Goal: Task Accomplishment & Management: Manage account settings

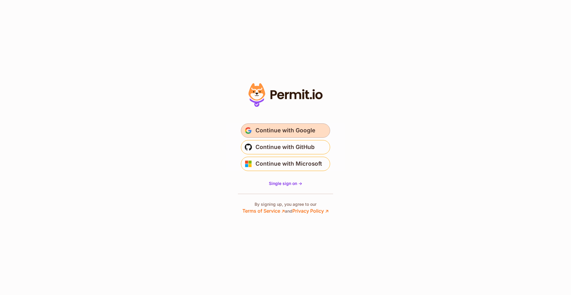
click at [305, 130] on span "Continue with Google" at bounding box center [286, 131] width 60 height 10
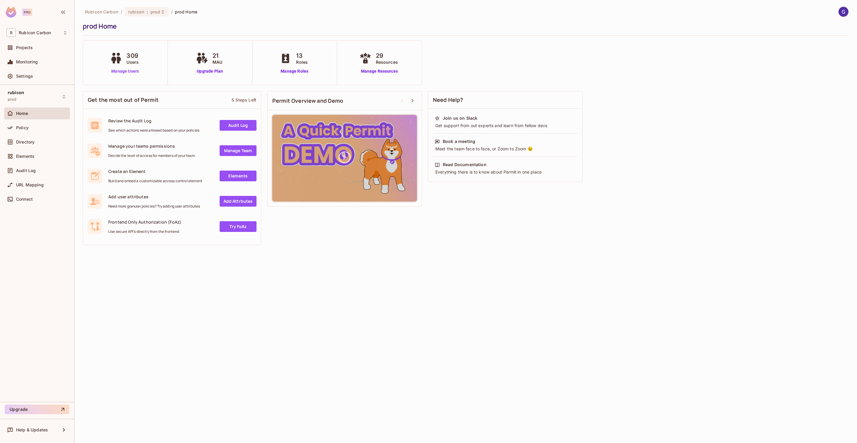
click at [136, 73] on link "Manage Users" at bounding box center [125, 71] width 33 height 6
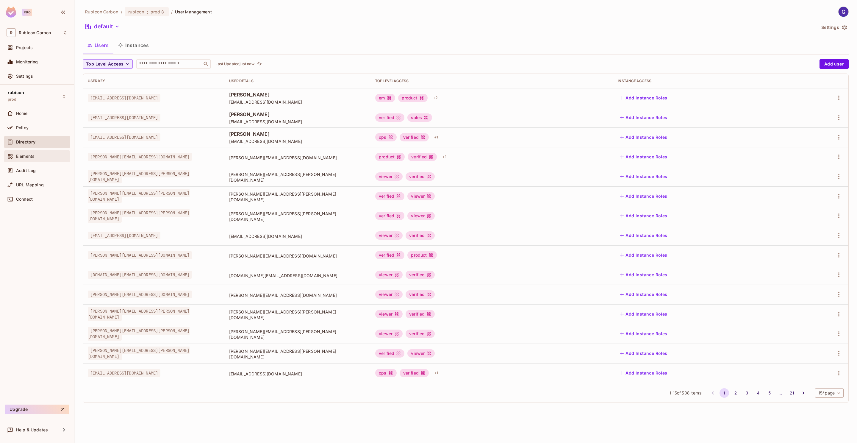
click at [41, 155] on div "Elements" at bounding box center [41, 156] width 51 height 5
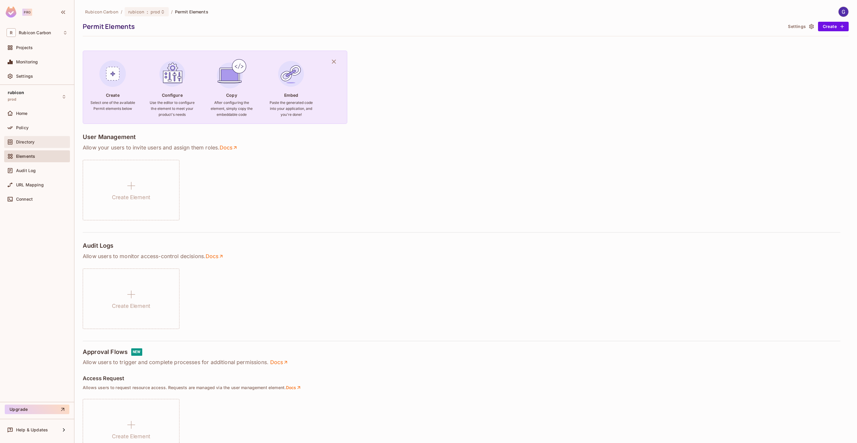
click at [46, 146] on div "Directory" at bounding box center [37, 142] width 66 height 12
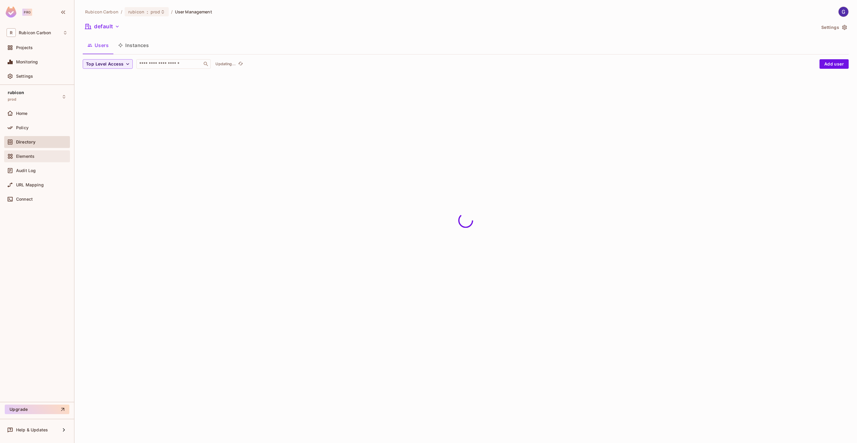
click at [48, 157] on div "Elements" at bounding box center [41, 156] width 51 height 5
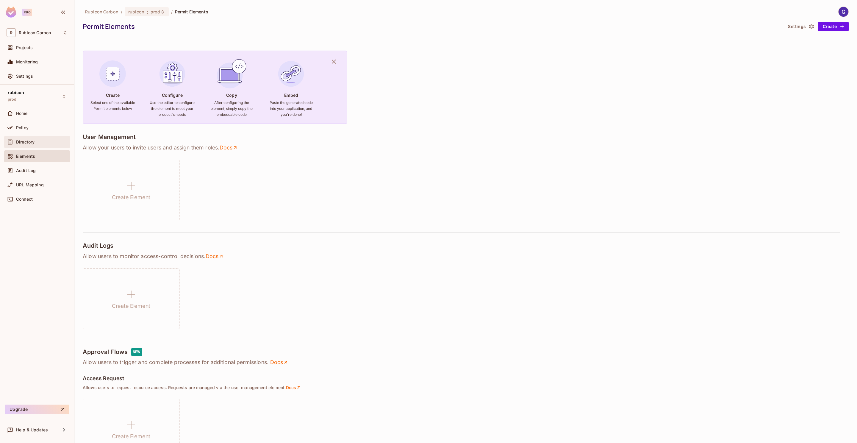
click at [38, 140] on div "Directory" at bounding box center [41, 142] width 51 height 5
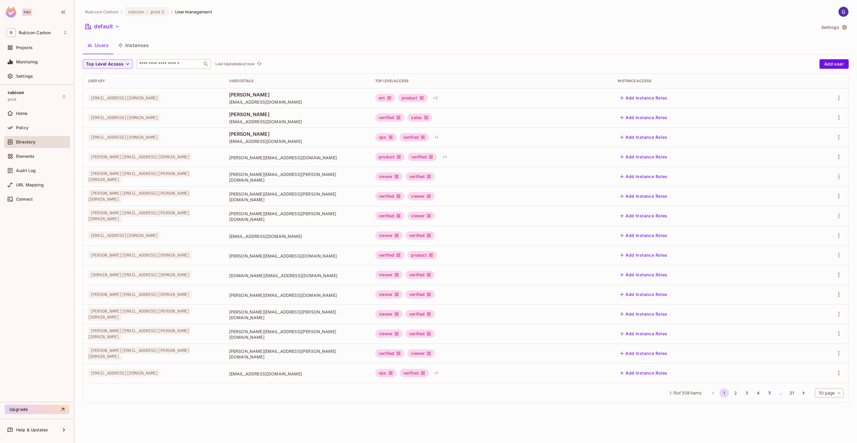
click at [190, 65] on input "text" at bounding box center [169, 64] width 62 height 6
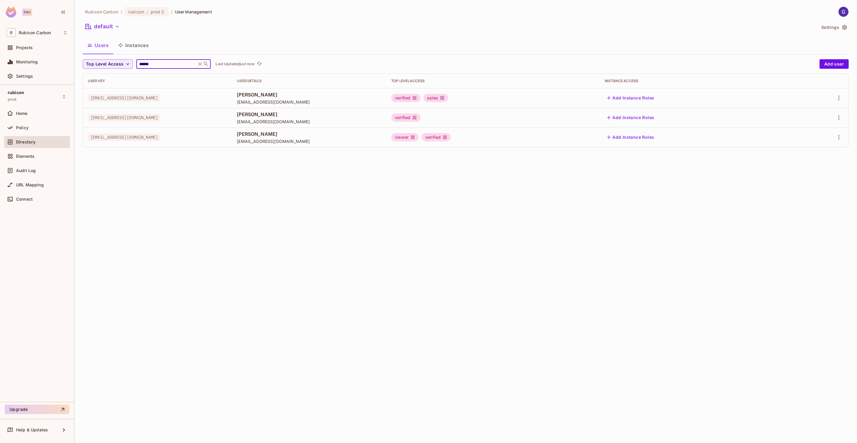
type input "******"
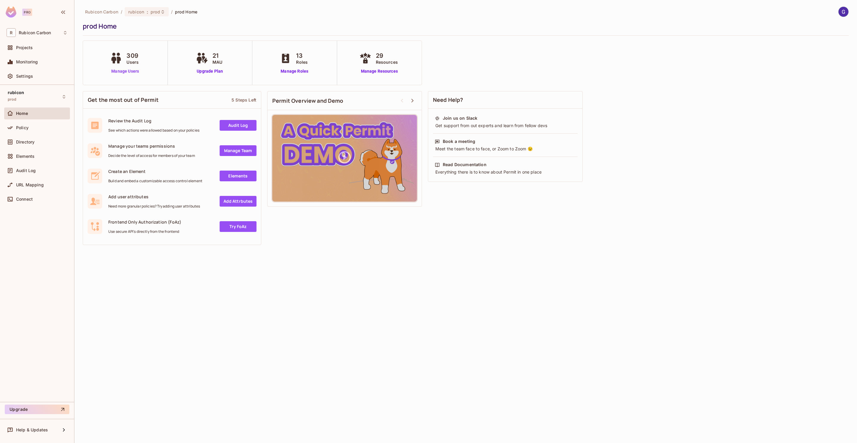
click at [134, 71] on link "Manage Users" at bounding box center [125, 71] width 33 height 6
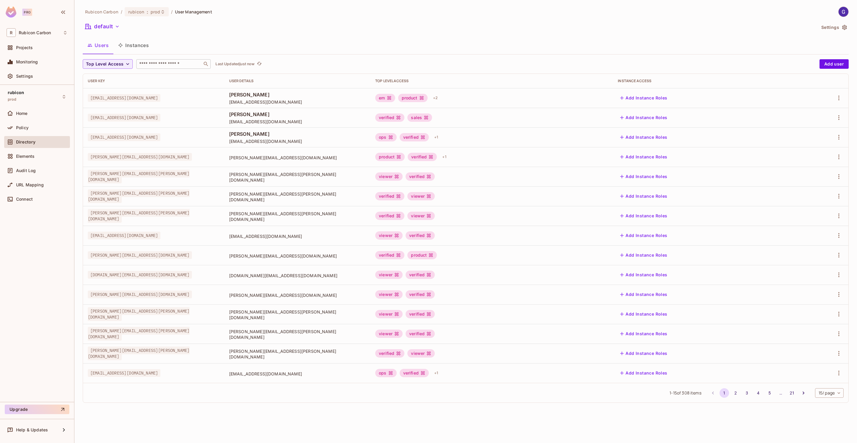
click at [151, 64] on input "text" at bounding box center [169, 64] width 62 height 6
click at [27, 126] on span "Policy" at bounding box center [22, 127] width 12 height 5
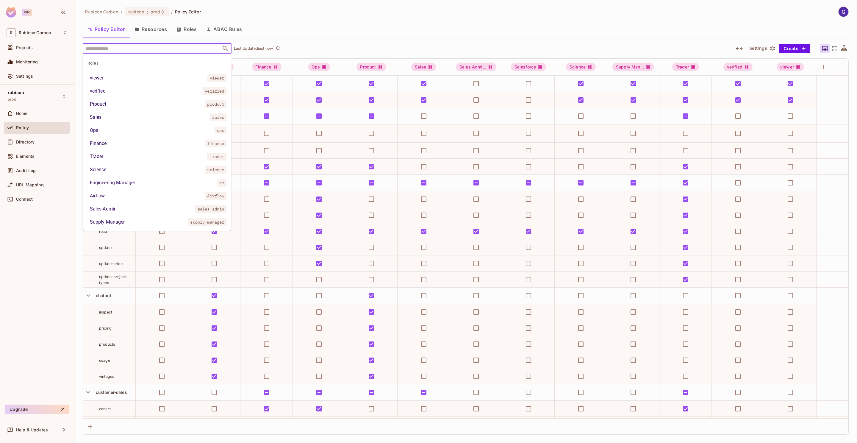
click at [136, 53] on body "Pro R Rubicon Carbon Projects Monitoring Settings rubicon prod Home Policy Dire…" at bounding box center [428, 221] width 857 height 443
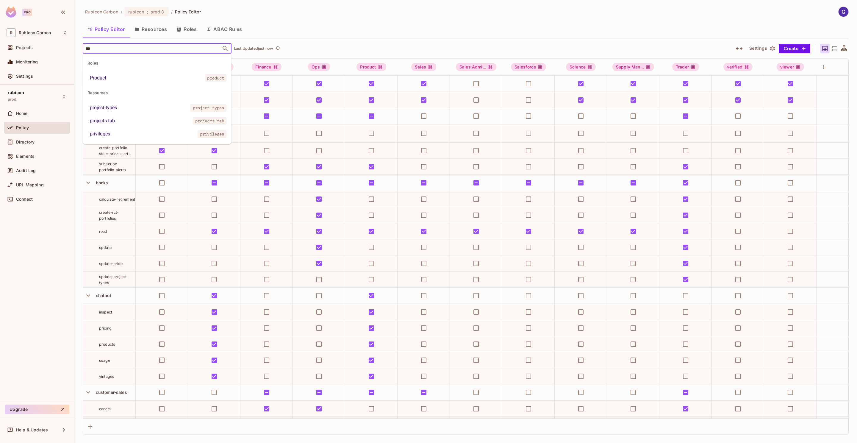
type input "****"
click at [156, 79] on li "Product product" at bounding box center [157, 78] width 149 height 11
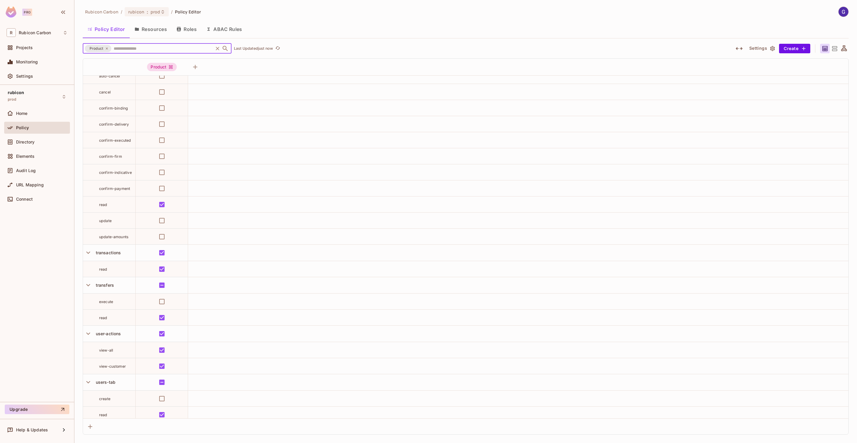
scroll to position [1867, 0]
click at [830, 434] on button "Save Changes" at bounding box center [834, 434] width 37 height 10
click at [846, 432] on button "Save Changes" at bounding box center [834, 434] width 37 height 10
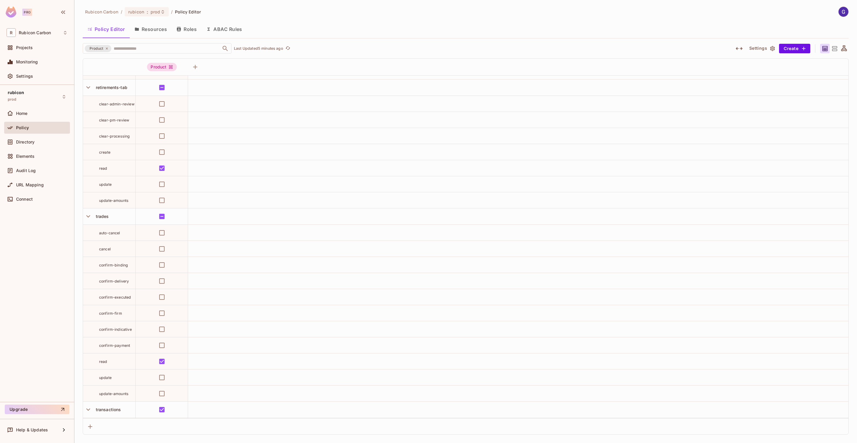
scroll to position [881, 0]
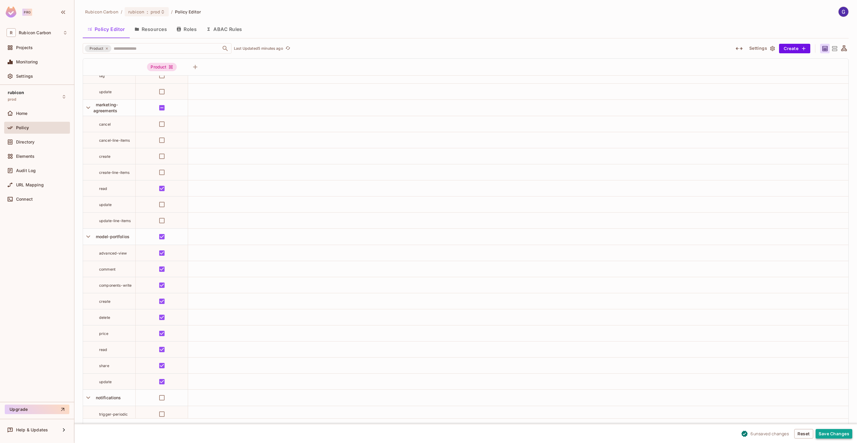
click at [831, 431] on button "Save Changes" at bounding box center [834, 434] width 37 height 10
click at [834, 431] on button "Save Changes" at bounding box center [834, 434] width 37 height 10
click at [155, 12] on span "prod" at bounding box center [156, 12] width 10 height 6
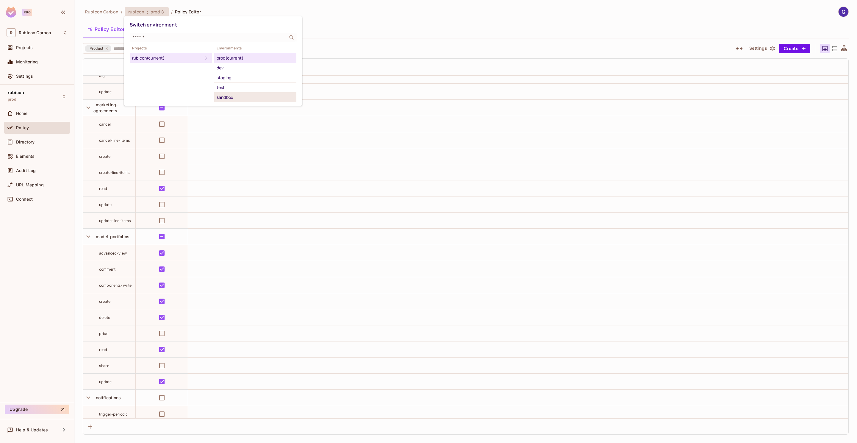
click at [234, 96] on div "sandbox" at bounding box center [255, 97] width 77 height 7
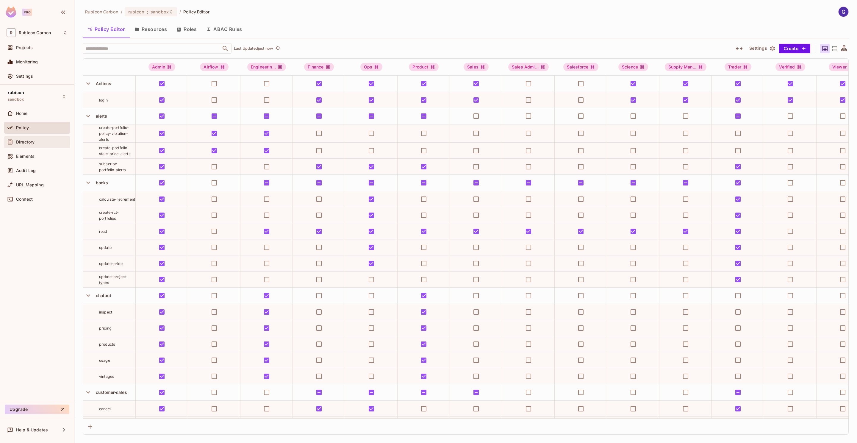
click at [40, 140] on div "Directory" at bounding box center [41, 142] width 51 height 5
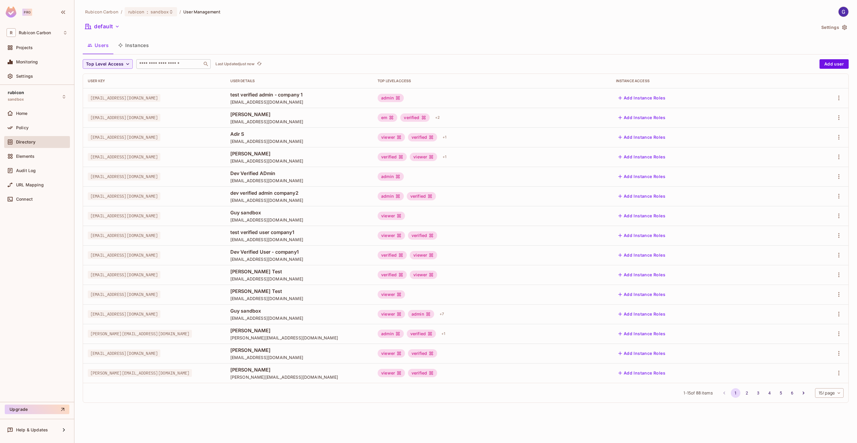
click at [172, 66] on input "text" at bounding box center [169, 64] width 62 height 6
type input "*"
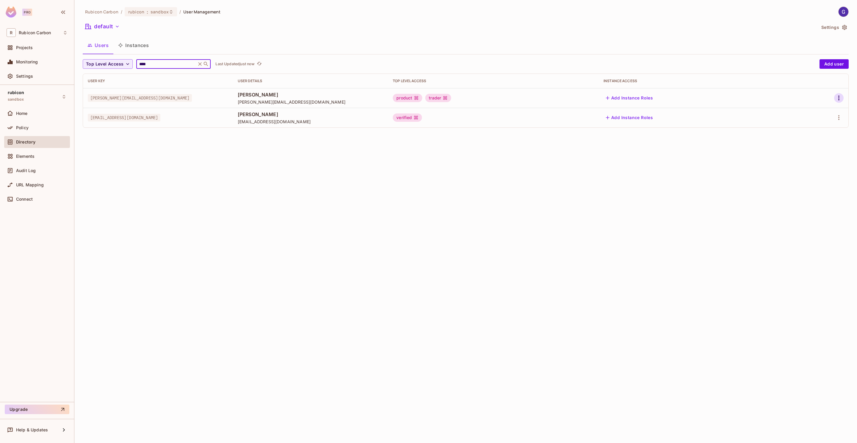
type input "****"
click at [841, 95] on icon "button" at bounding box center [838, 97] width 7 height 7
click at [804, 115] on span "Edit" at bounding box center [808, 112] width 12 height 10
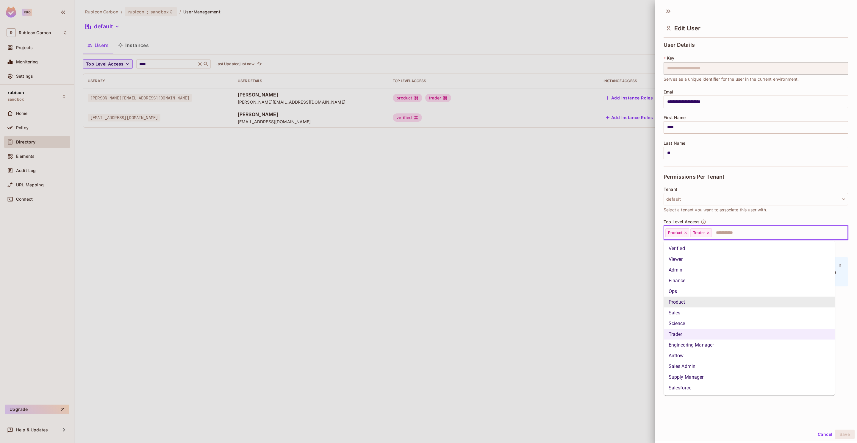
click at [726, 232] on input "text" at bounding box center [774, 233] width 124 height 12
type input "*"
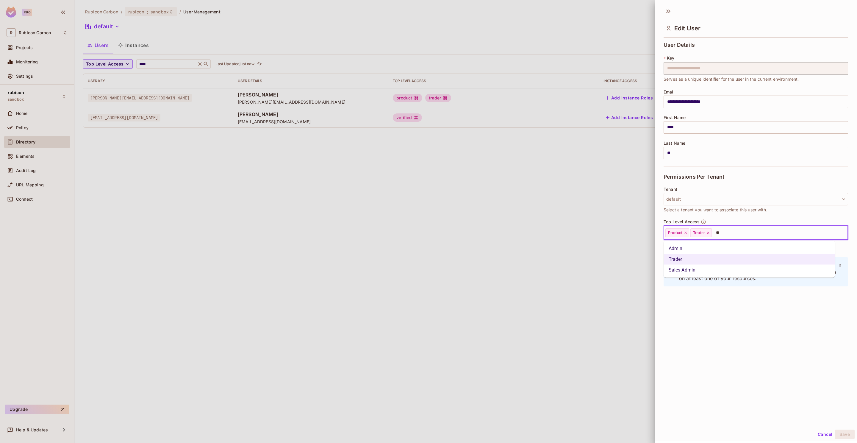
type input "***"
click at [692, 245] on li "Admin" at bounding box center [749, 248] width 171 height 11
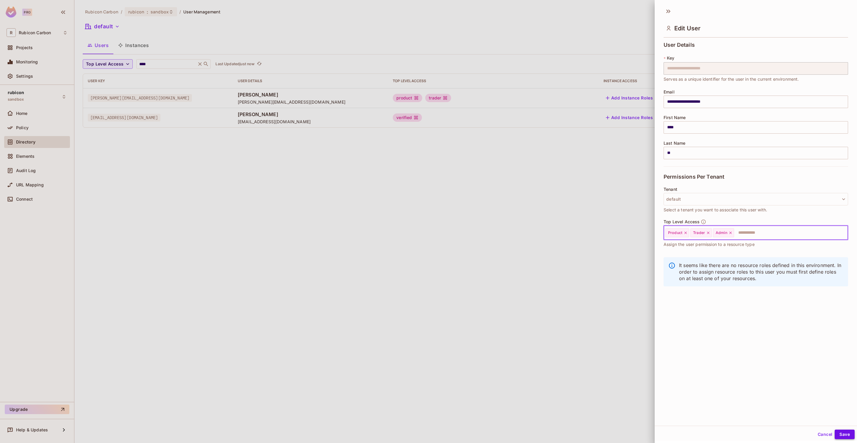
click at [836, 434] on button "Save" at bounding box center [845, 434] width 20 height 10
